Goal: Check status: Check status

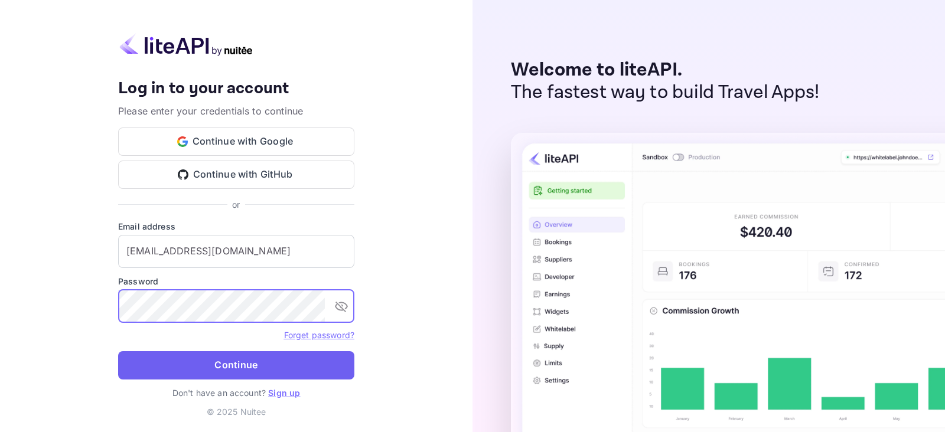
click at [238, 360] on button "Continue" at bounding box center [236, 366] width 236 height 28
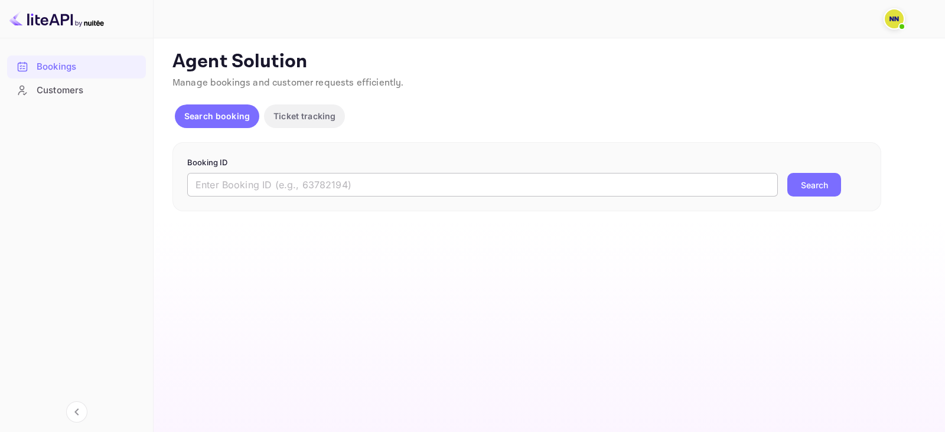
click at [304, 184] on input "text" at bounding box center [482, 185] width 591 height 24
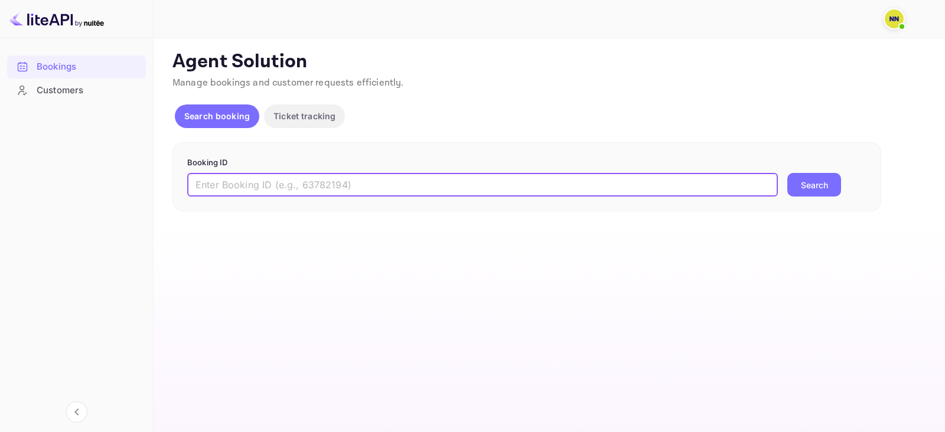
paste input "6315567"
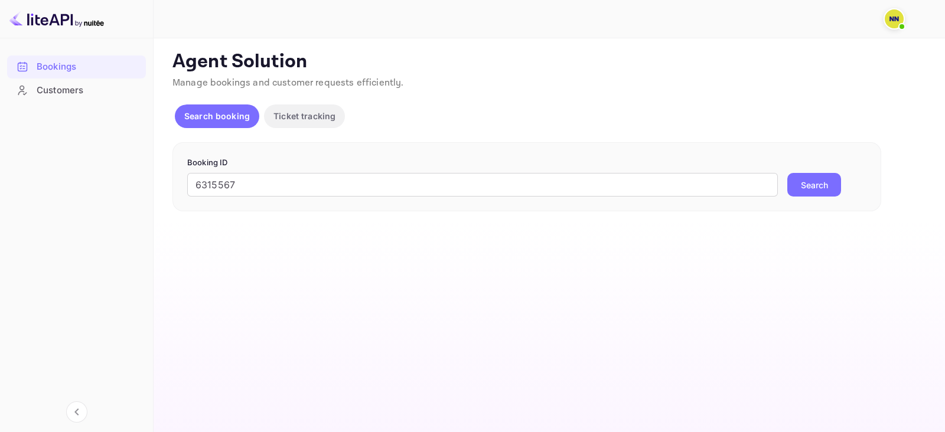
click at [814, 184] on button "Search" at bounding box center [815, 185] width 54 height 24
click at [344, 178] on input "6315567" at bounding box center [482, 185] width 591 height 24
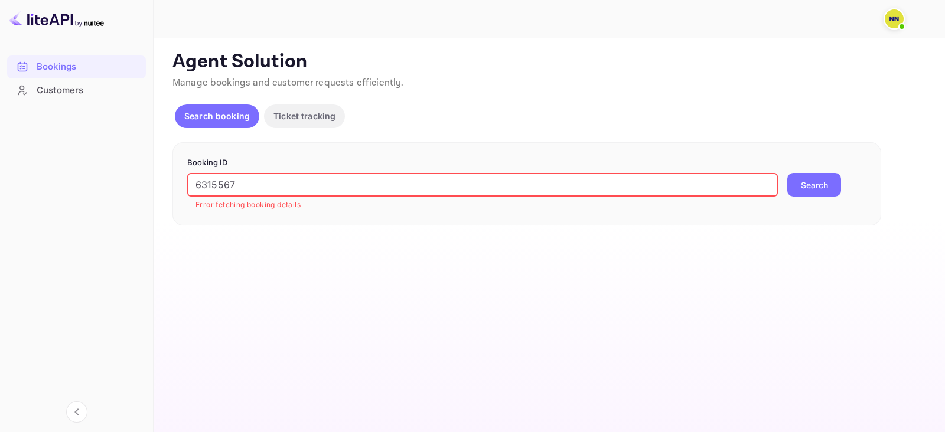
click at [344, 178] on input "6315567" at bounding box center [482, 185] width 591 height 24
paste input "1702251449223984"
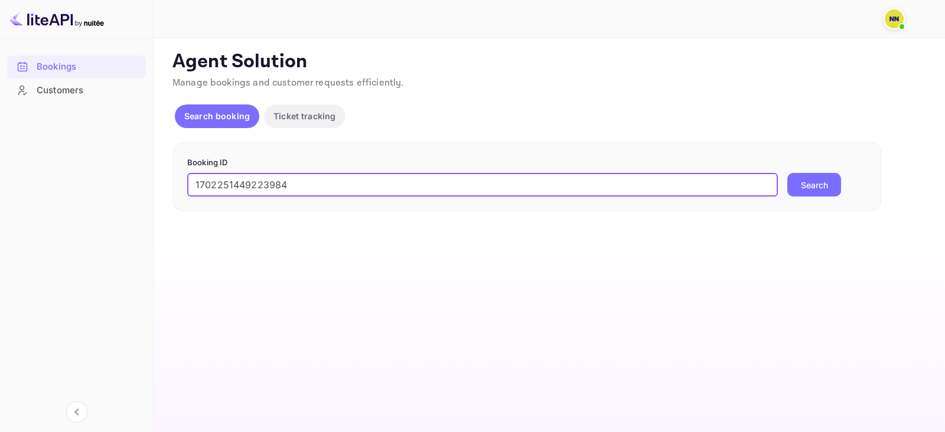
type input "1702251449223984"
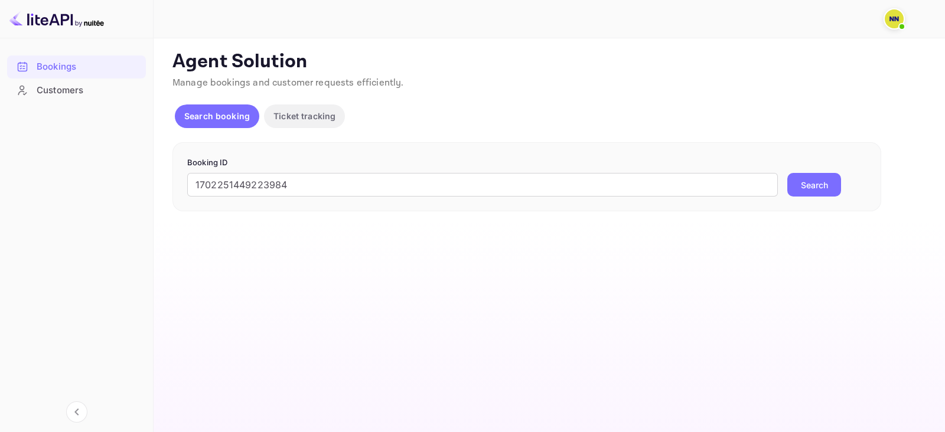
click at [812, 184] on button "Search" at bounding box center [815, 185] width 54 height 24
